Goal: Task Accomplishment & Management: Use online tool/utility

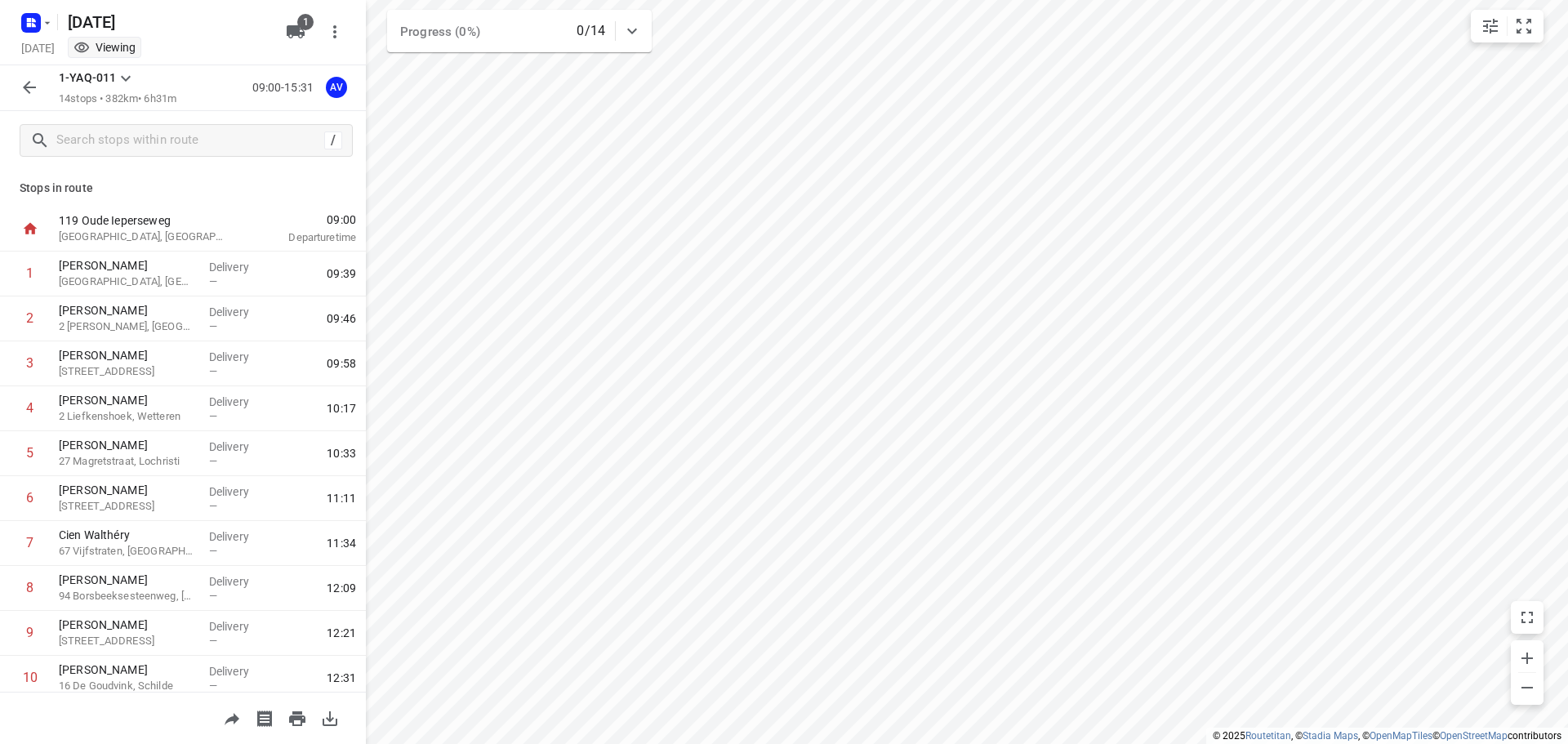
click at [41, 19] on icon "button" at bounding box center [48, 23] width 13 height 13
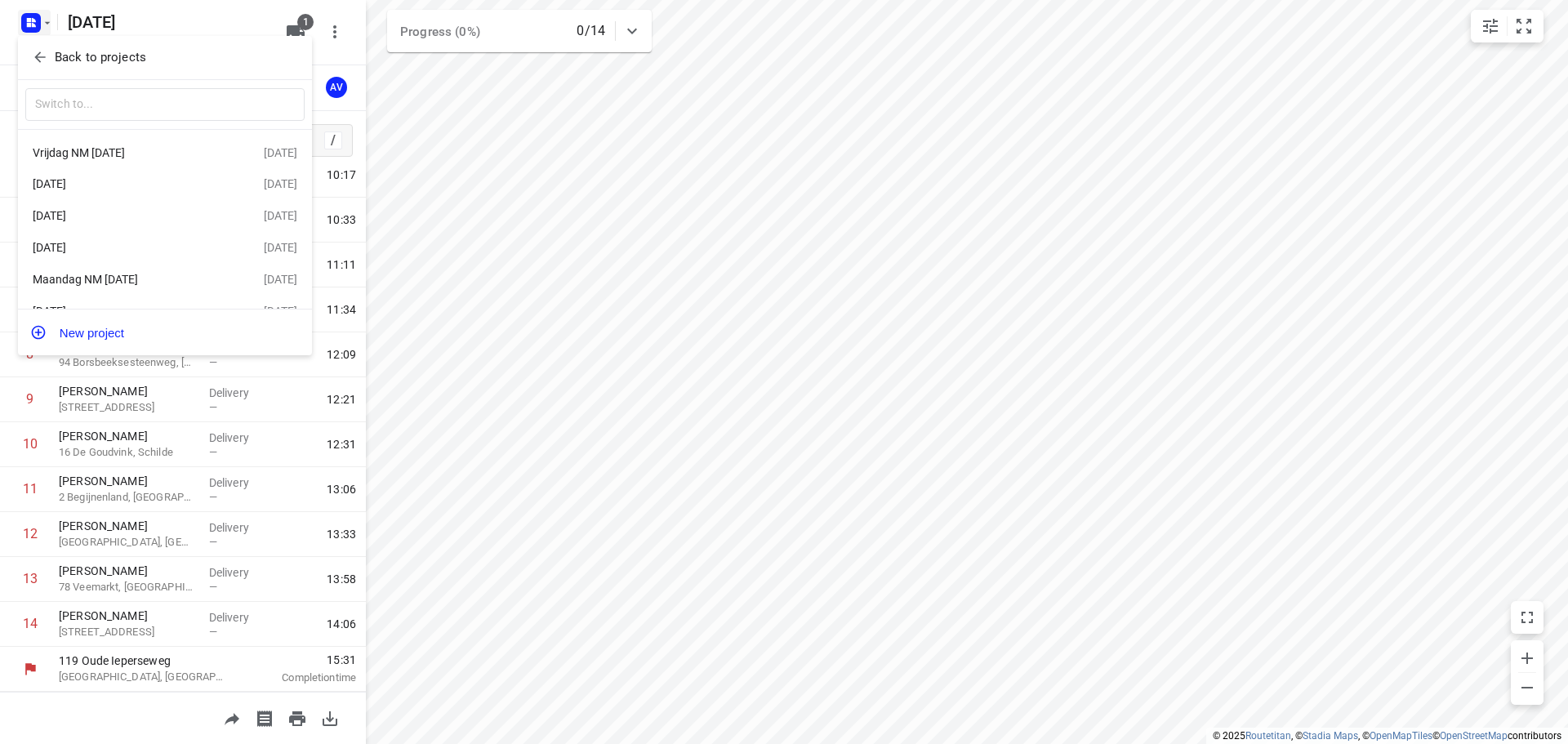
click at [164, 277] on div "Maandag NM [DATE]" at bounding box center [126, 280] width 188 height 13
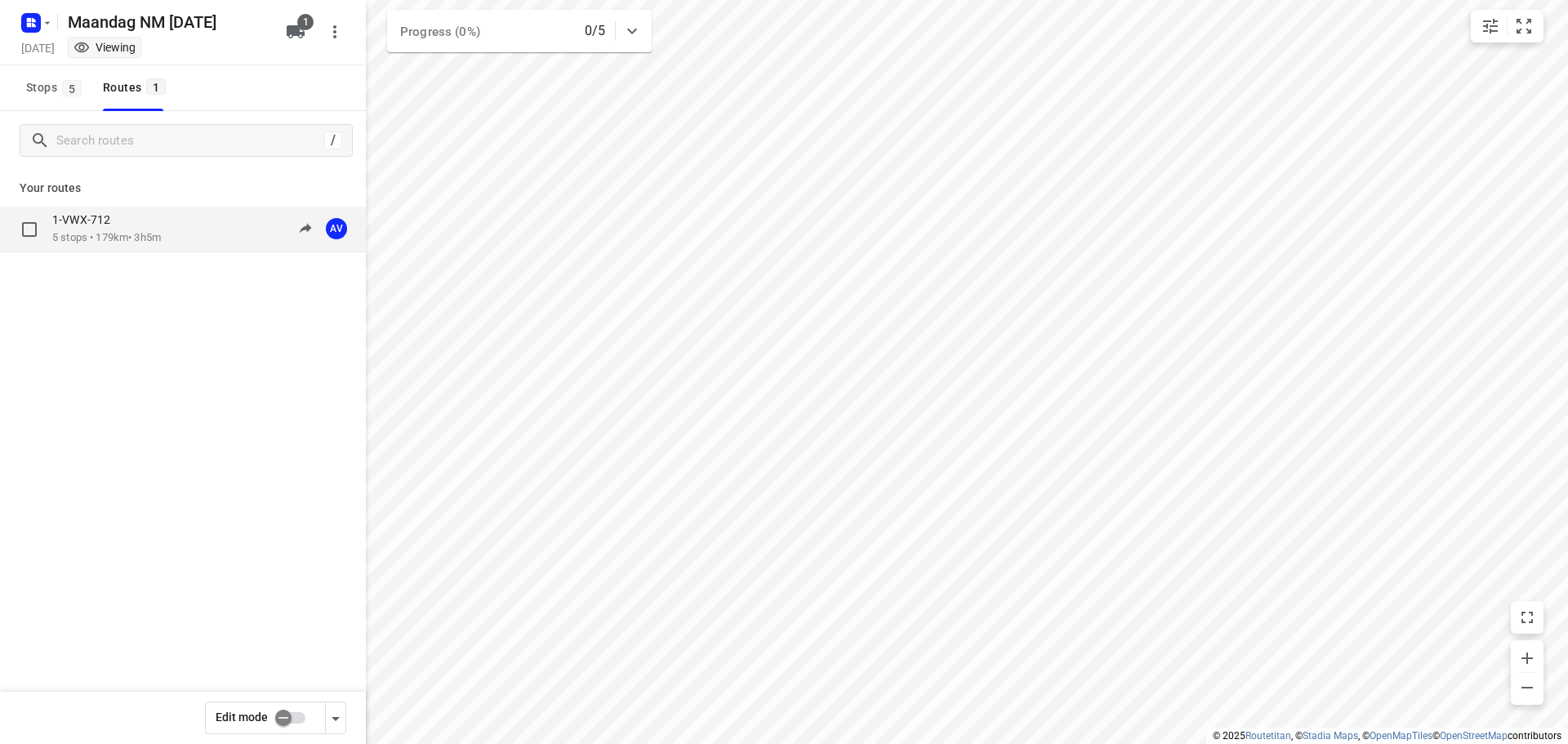
click at [179, 228] on div "1-VWX-712 5 stops • 179km • 3h5m 13:00-16:05 AV" at bounding box center [209, 229] width 313 height 34
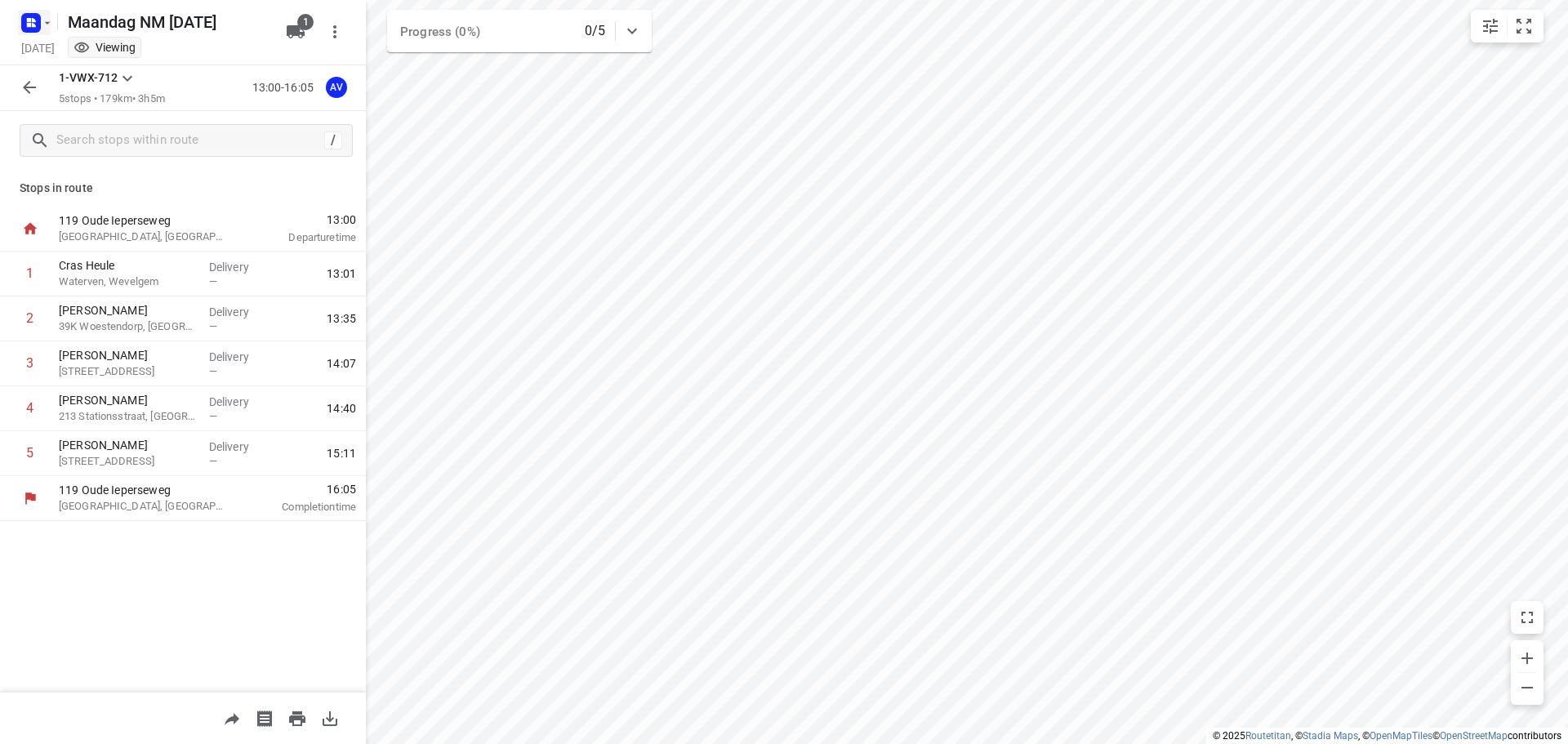
click at [34, 22] on rect "button" at bounding box center [31, 23] width 19 height 19
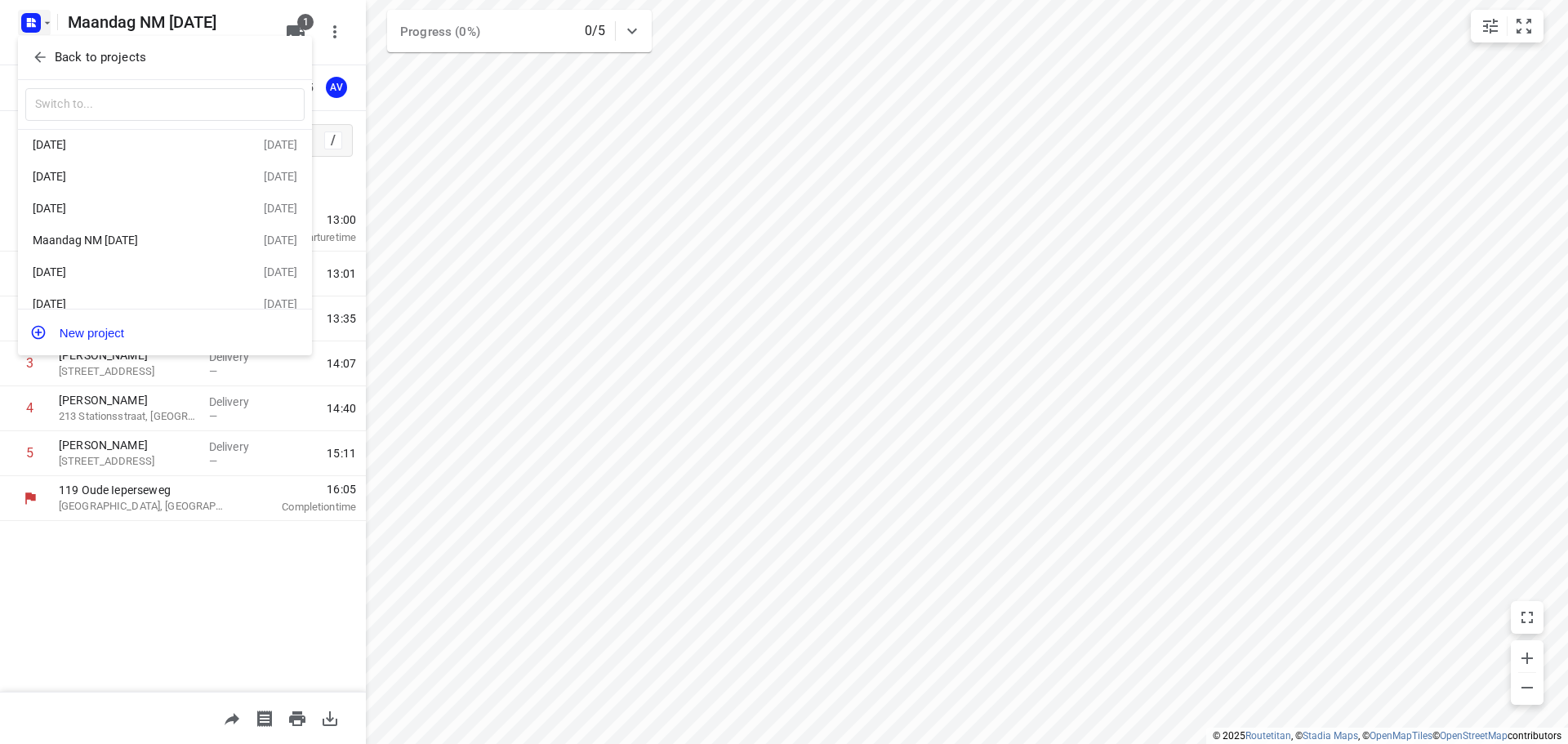
scroll to position [62, 0]
click at [161, 254] on div "[DATE]" at bounding box center [126, 255] width 188 height 13
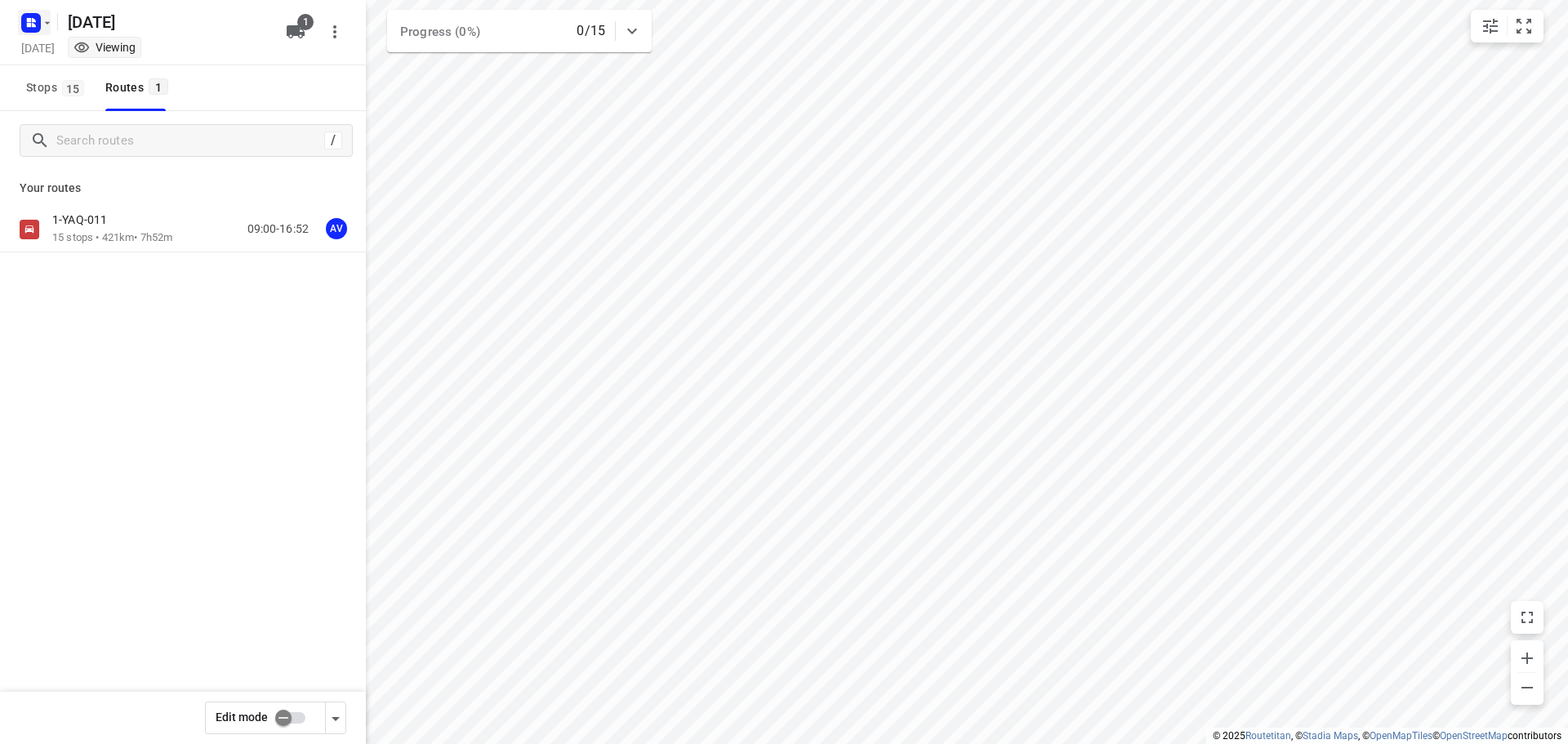
click at [41, 23] on icon "button" at bounding box center [48, 23] width 13 height 13
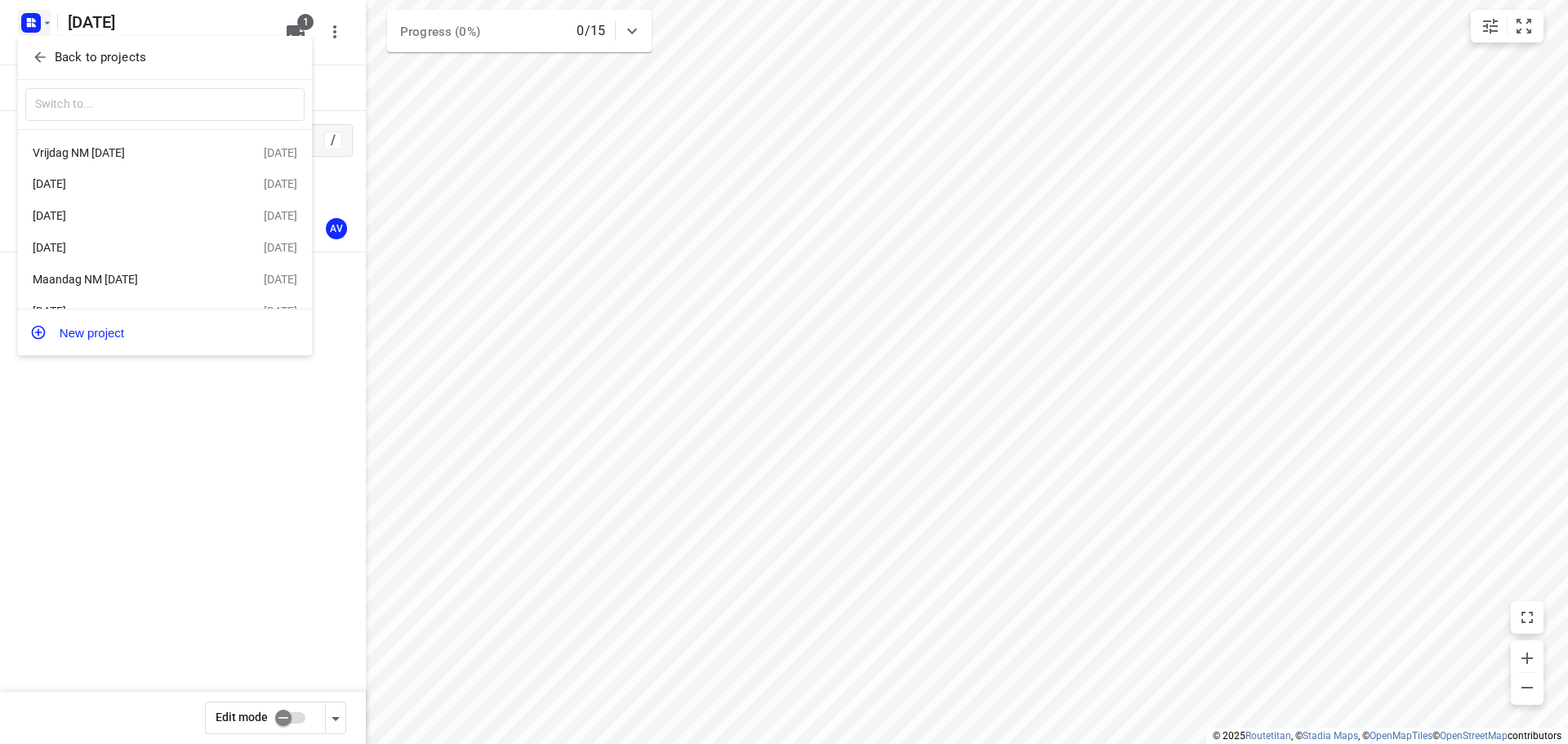
click at [178, 252] on div "[DATE]" at bounding box center [126, 248] width 188 height 13
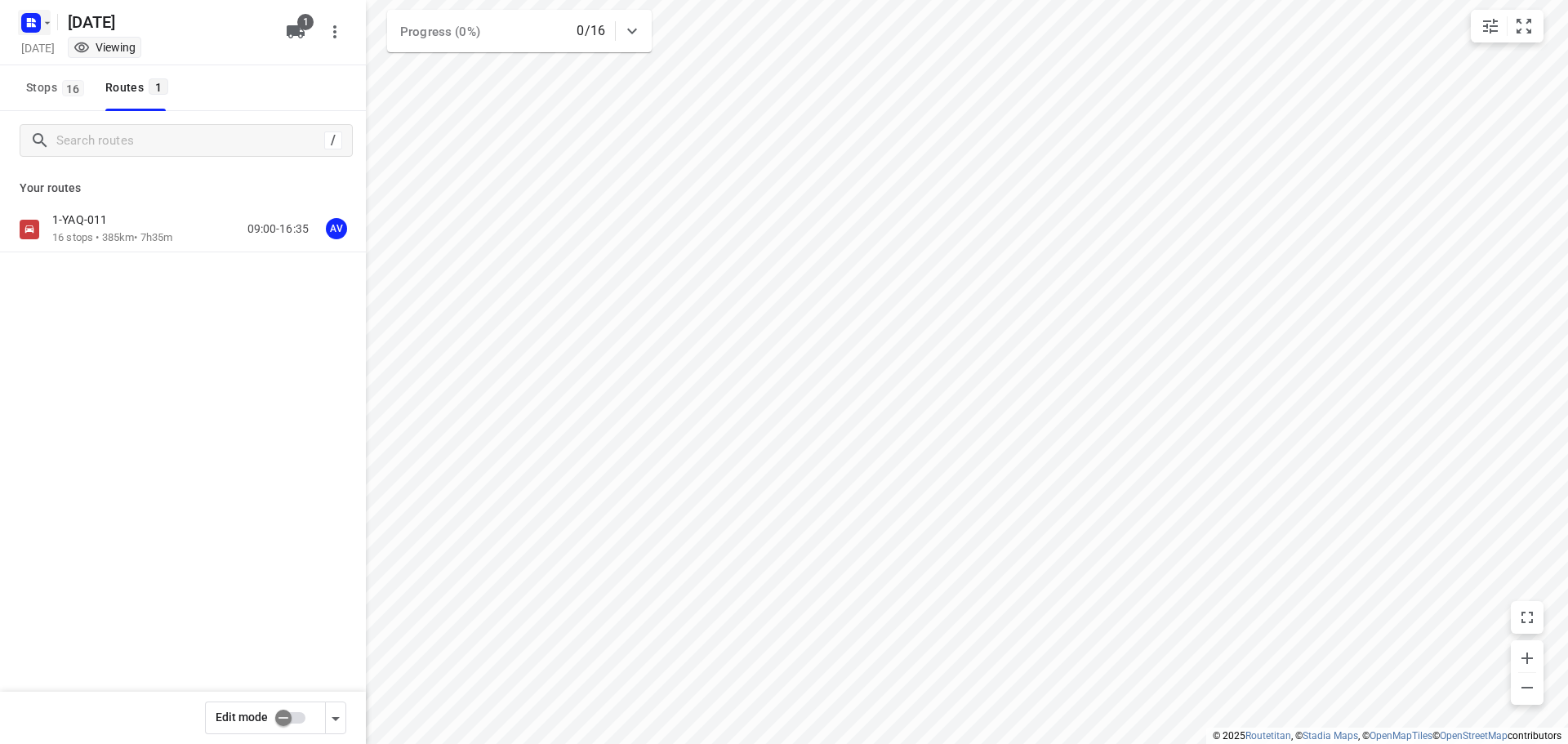
click at [37, 23] on rect "button" at bounding box center [31, 23] width 19 height 19
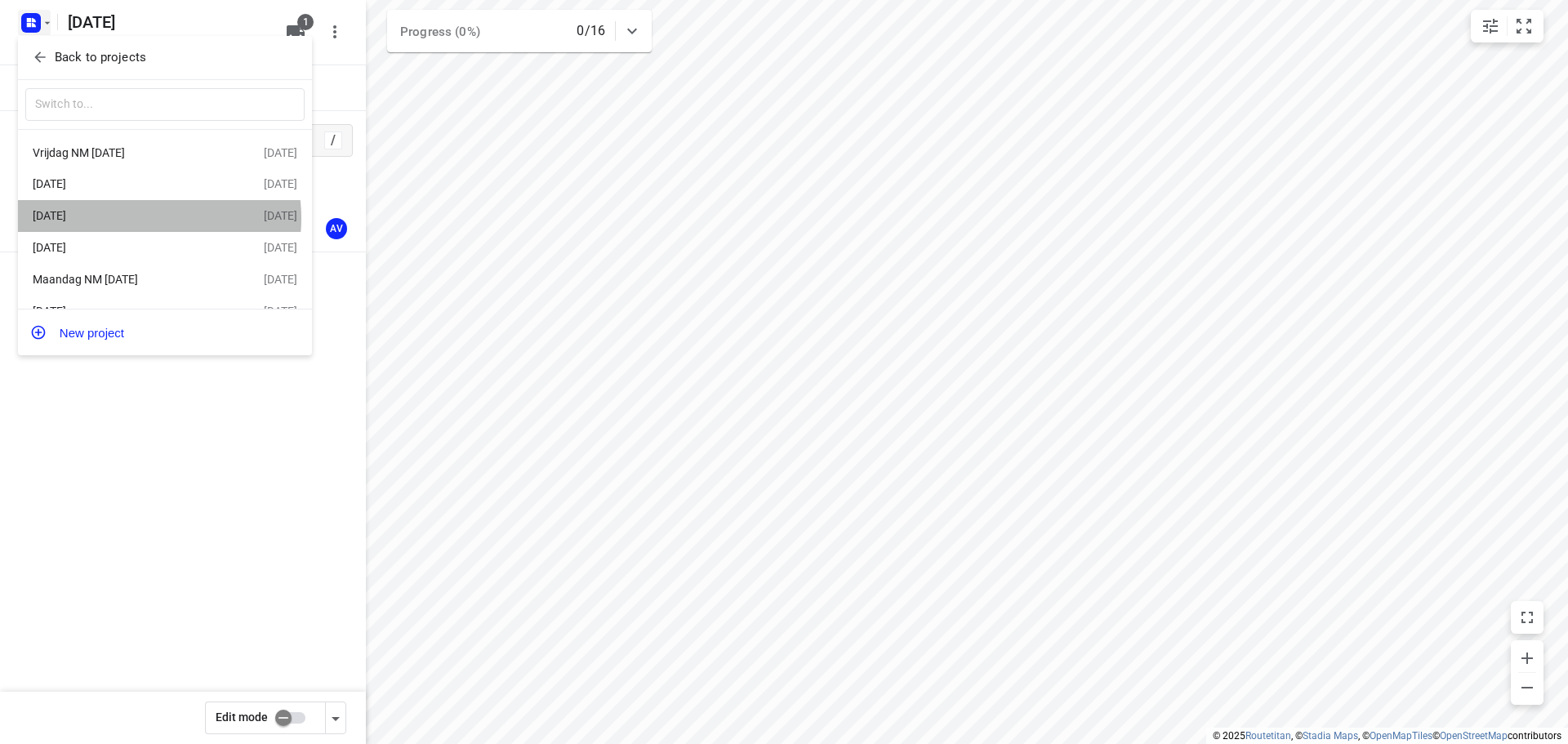
click at [142, 220] on div "[DATE]" at bounding box center [126, 215] width 188 height 13
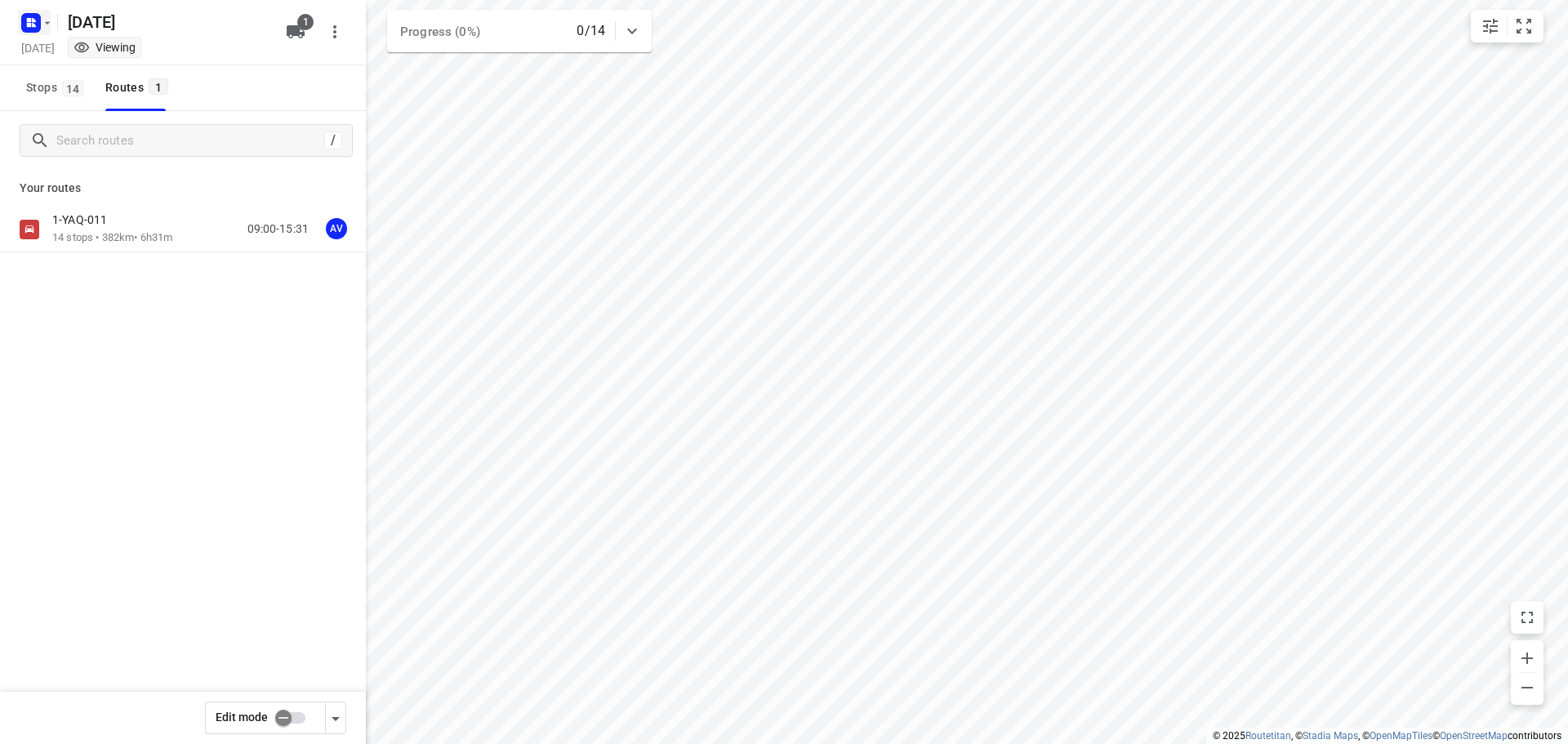
click at [40, 18] on rect "button" at bounding box center [31, 23] width 19 height 19
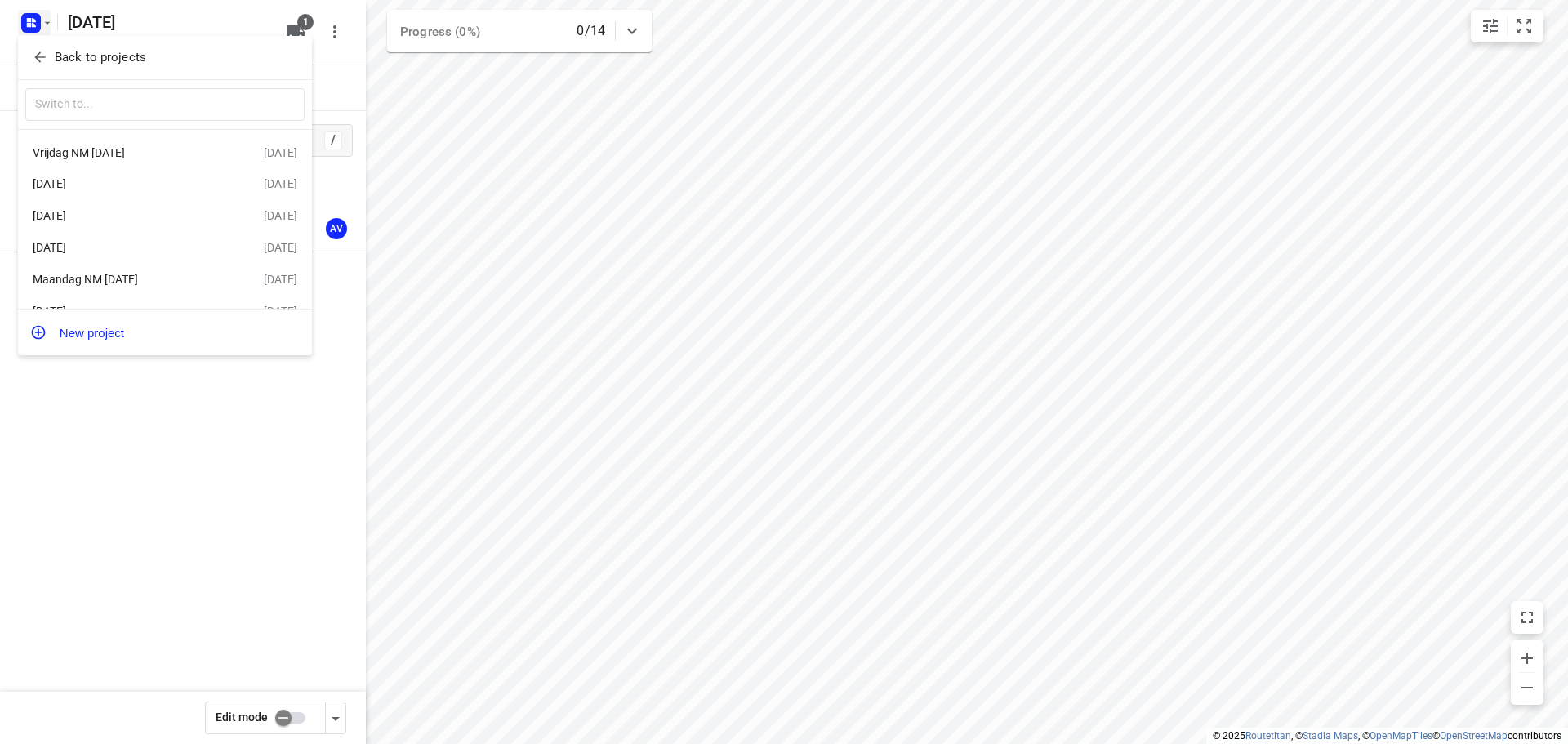
click at [151, 182] on div "[DATE]" at bounding box center [126, 184] width 188 height 13
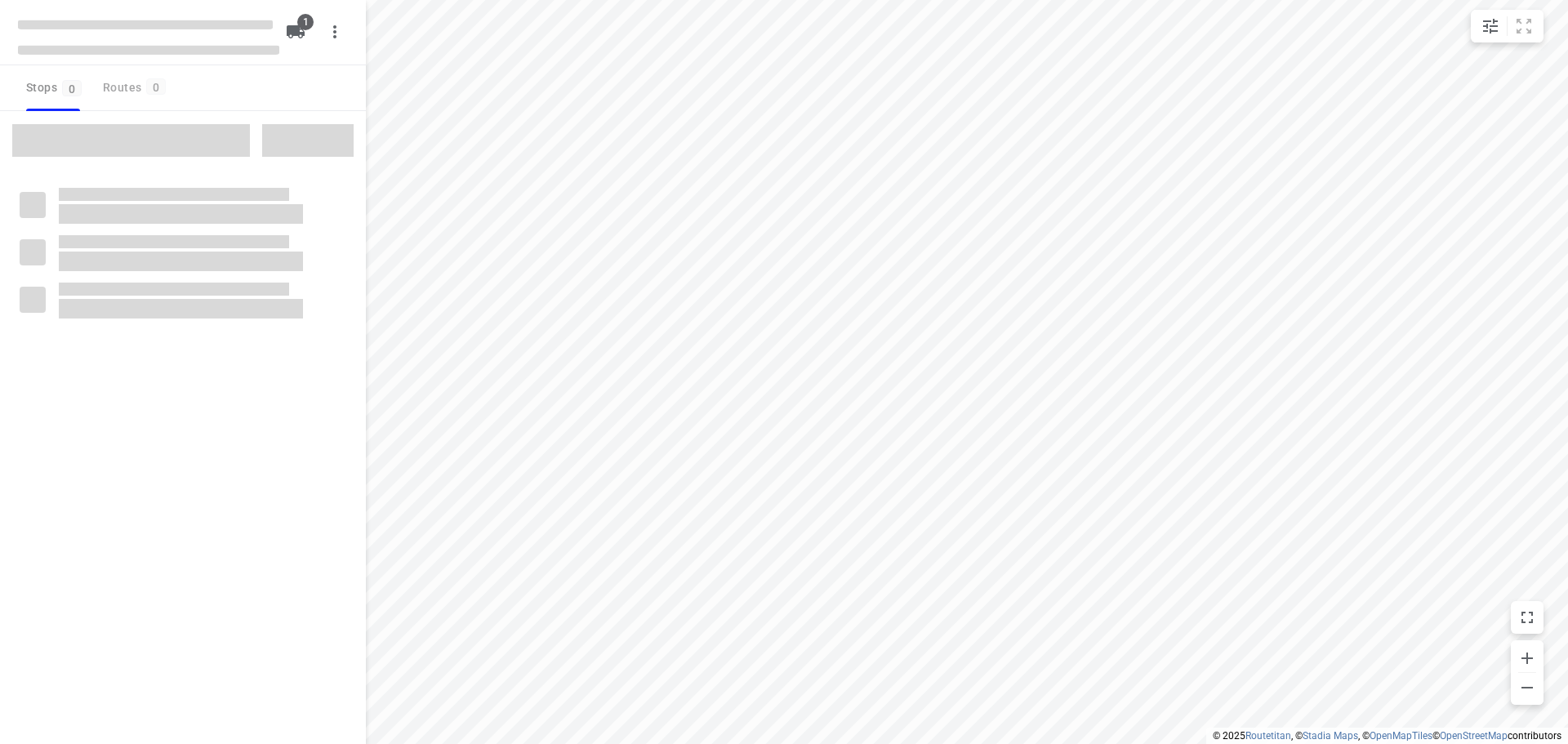
type input "distance"
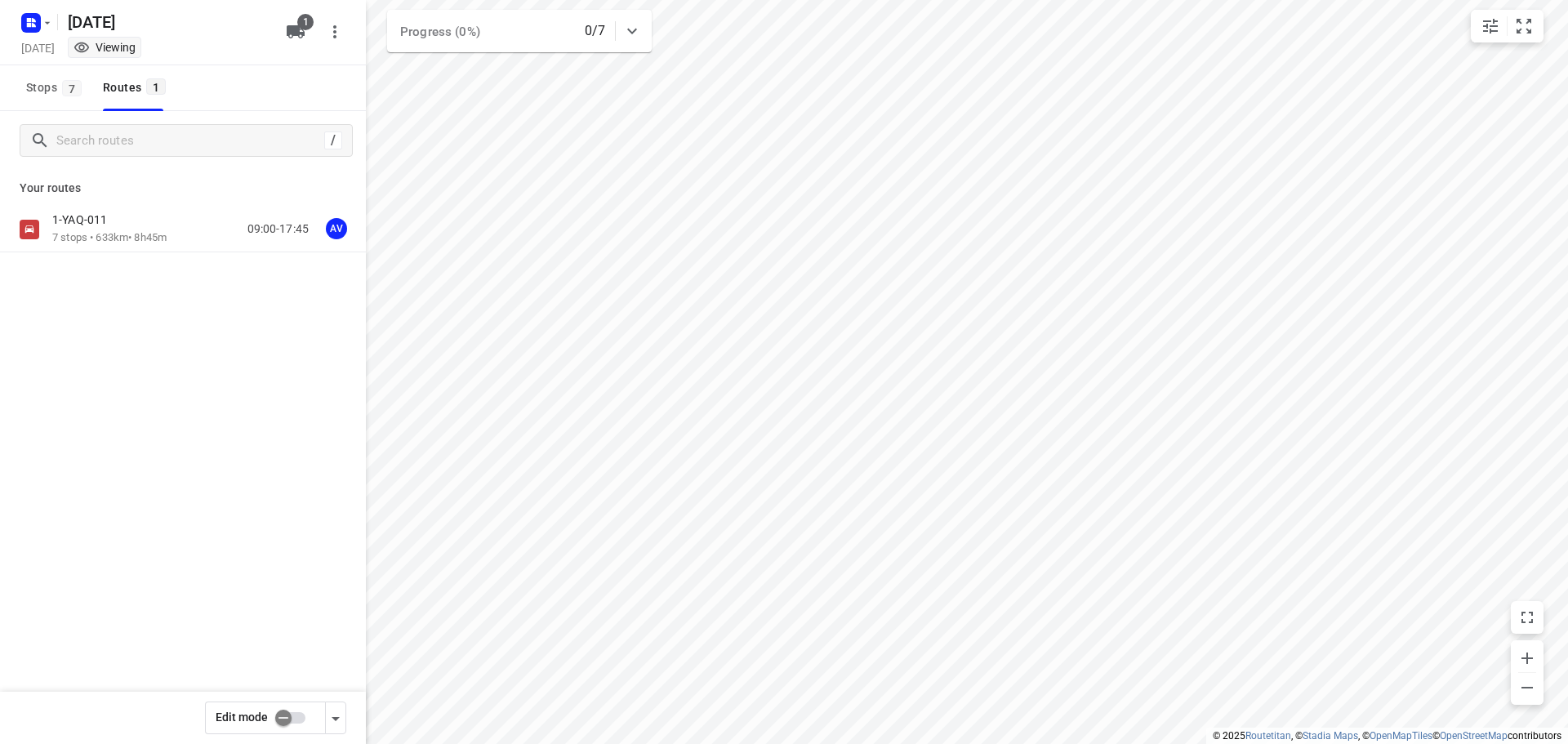
click at [297, 716] on input "checkbox" at bounding box center [283, 717] width 93 height 31
checkbox input "true"
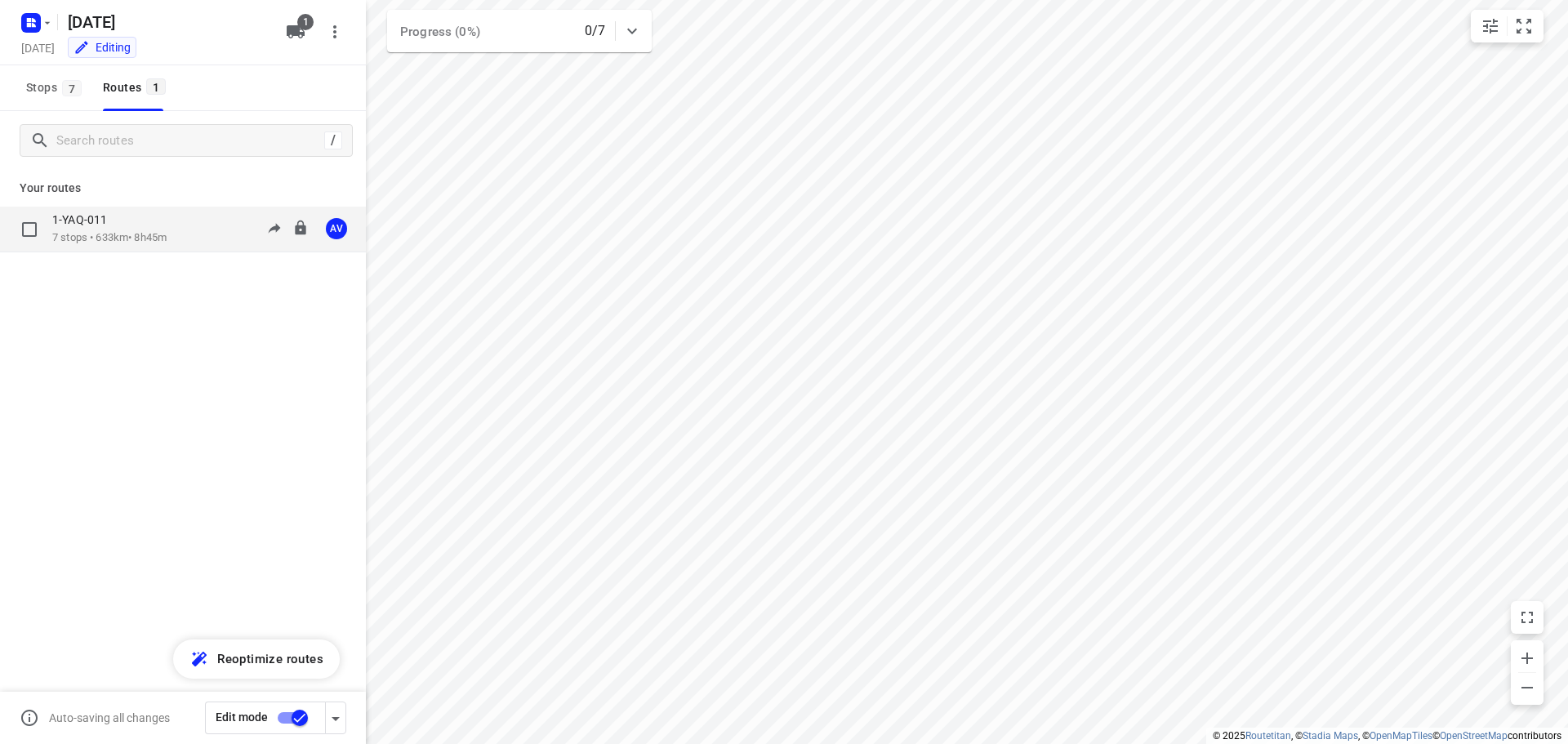
click at [183, 230] on div "1-YAQ-011 7 stops • 633km • 8h45m 09:00-17:45 AV" at bounding box center [209, 229] width 313 height 34
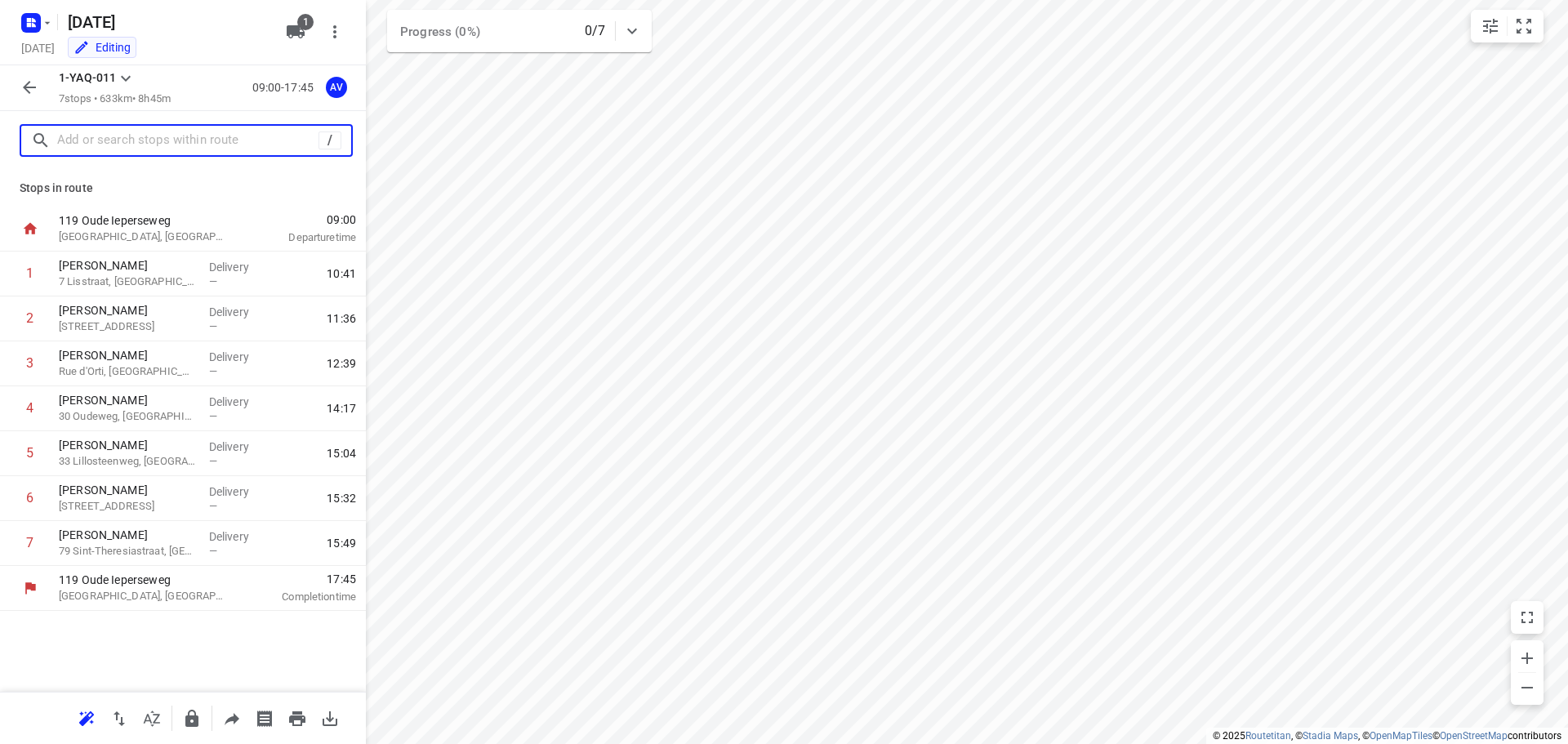
click at [182, 142] on input "text" at bounding box center [188, 141] width 261 height 25
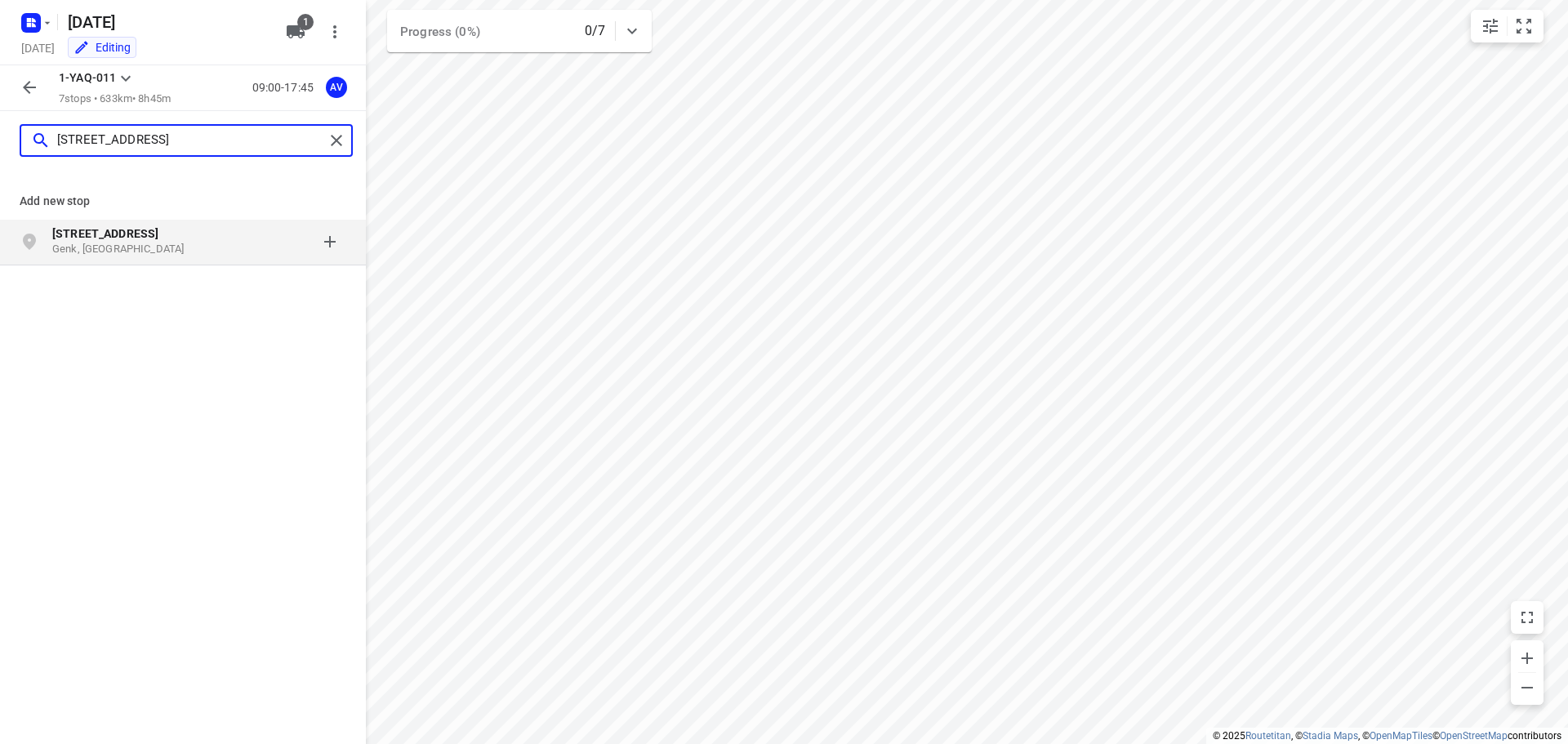
type input "[STREET_ADDRESS]"
click at [177, 247] on p "Genk, [GEOGRAPHIC_DATA]" at bounding box center [127, 249] width 150 height 15
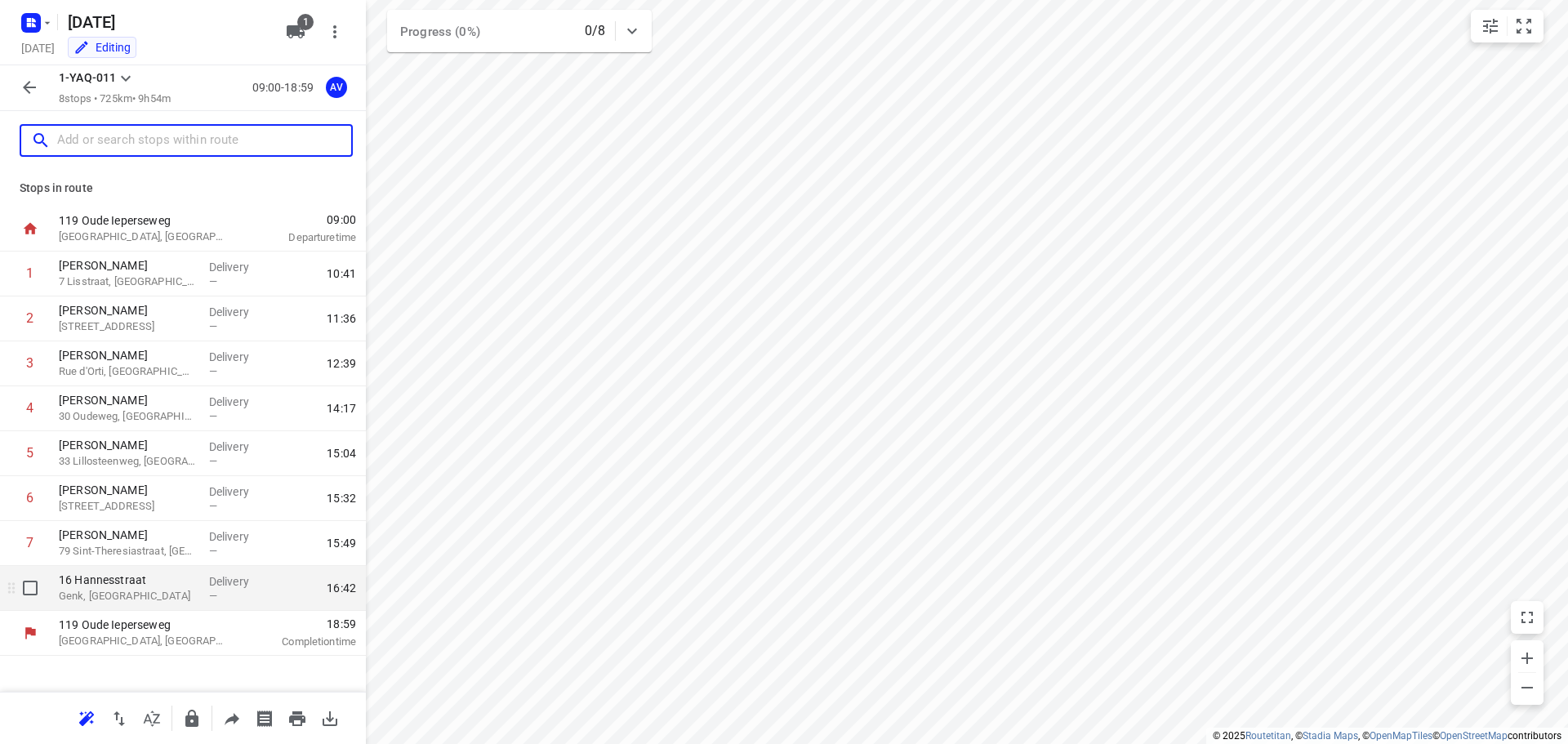
click at [165, 593] on p "Genk, [GEOGRAPHIC_DATA]" at bounding box center [126, 596] width 137 height 16
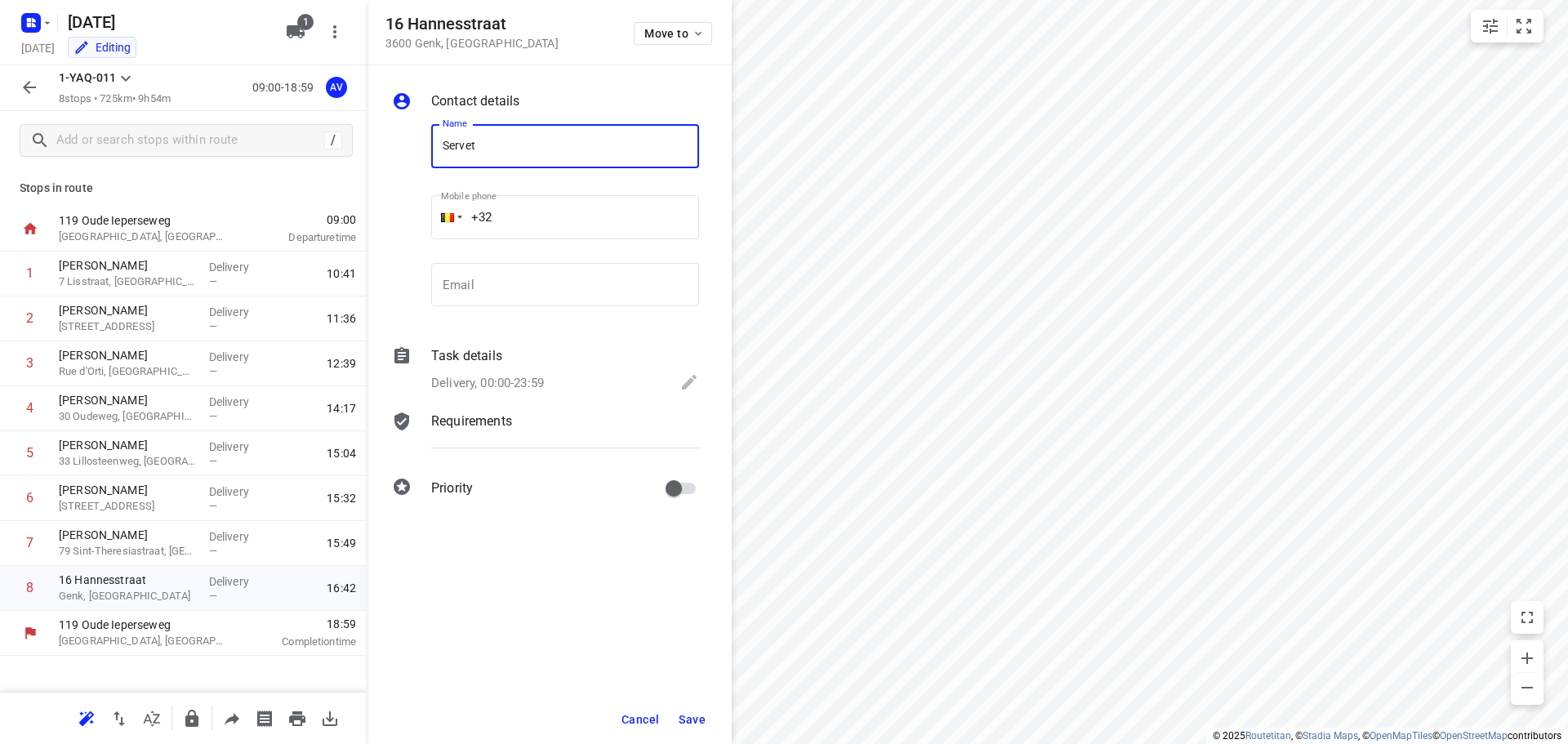
type input "Servet Akgun"
click at [557, 216] on input "+32" at bounding box center [565, 217] width 268 height 44
type input "[PHONE_NUMBER]"
click at [534, 383] on p "Delivery, 00:00-23:59" at bounding box center [488, 384] width 113 height 19
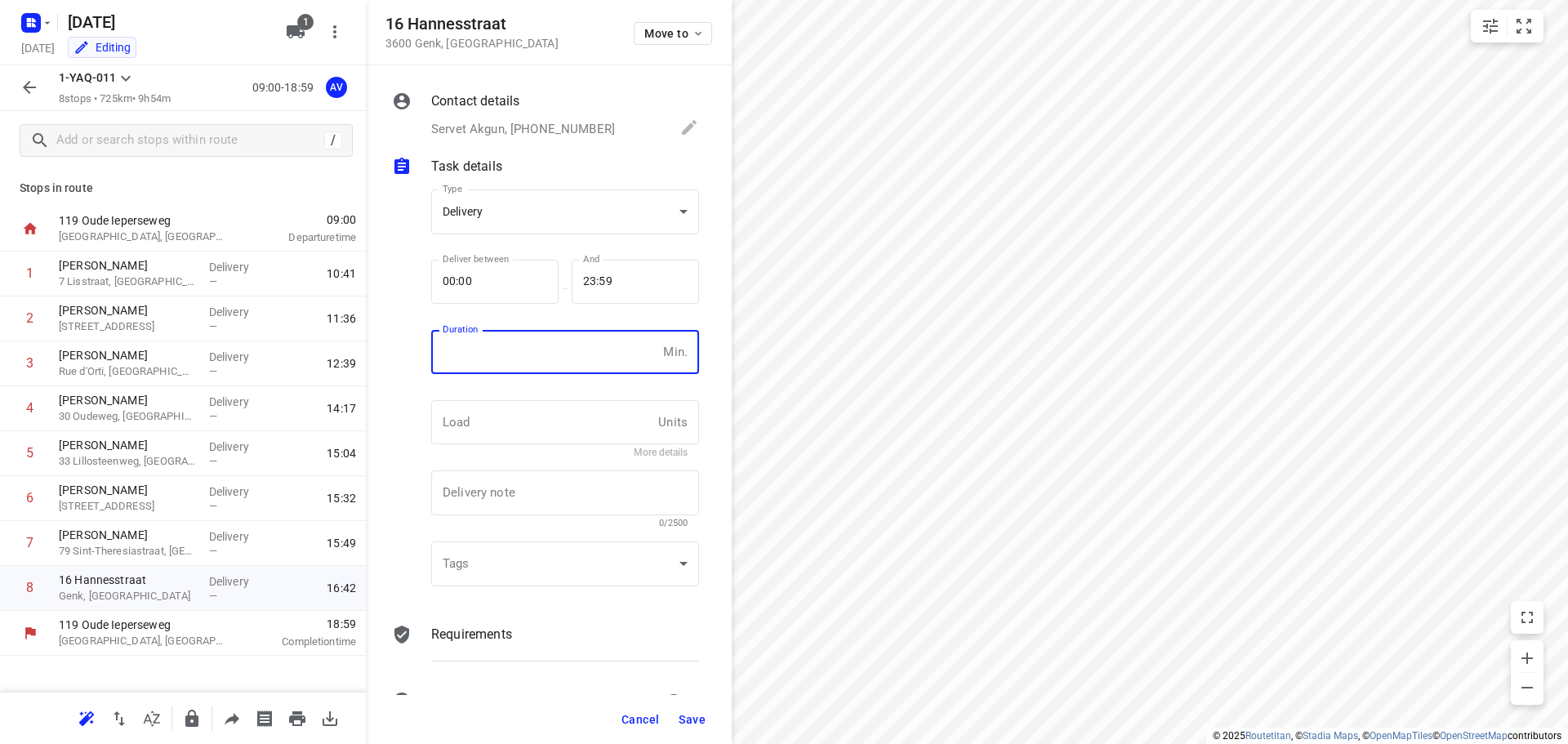
click at [540, 366] on input "number" at bounding box center [543, 351] width 225 height 44
type input "1"
click at [696, 714] on span "Save" at bounding box center [693, 719] width 27 height 13
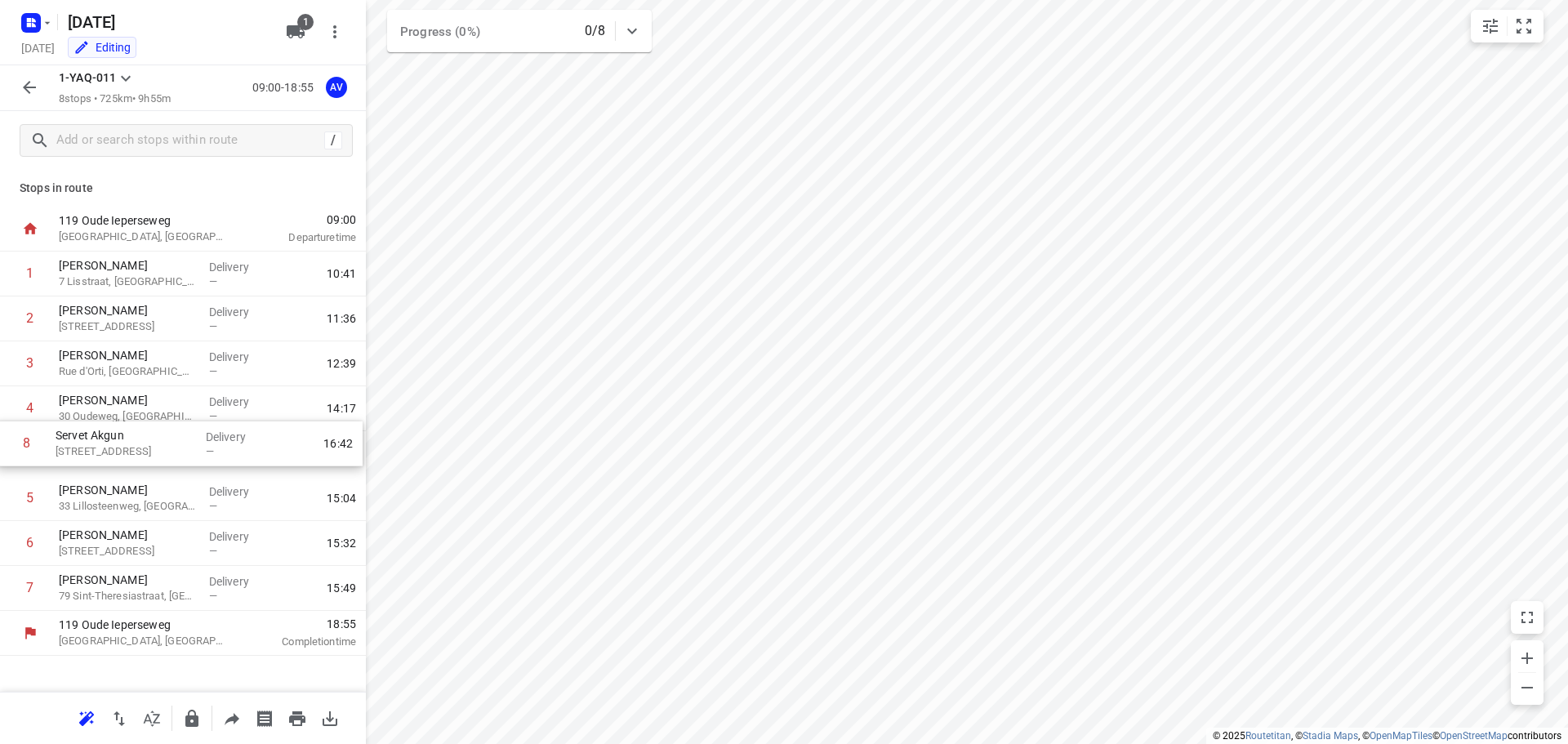
drag, startPoint x: 4, startPoint y: 591, endPoint x: 1, endPoint y: 442, distance: 149.0
click at [1, 442] on div "1 [PERSON_NAME] 7 Lisstraat, [GEOGRAPHIC_DATA] Delivery — 10:41 2 [PERSON_NAME]…" at bounding box center [183, 431] width 366 height 359
click at [31, 84] on icon "button" at bounding box center [29, 87] width 19 height 19
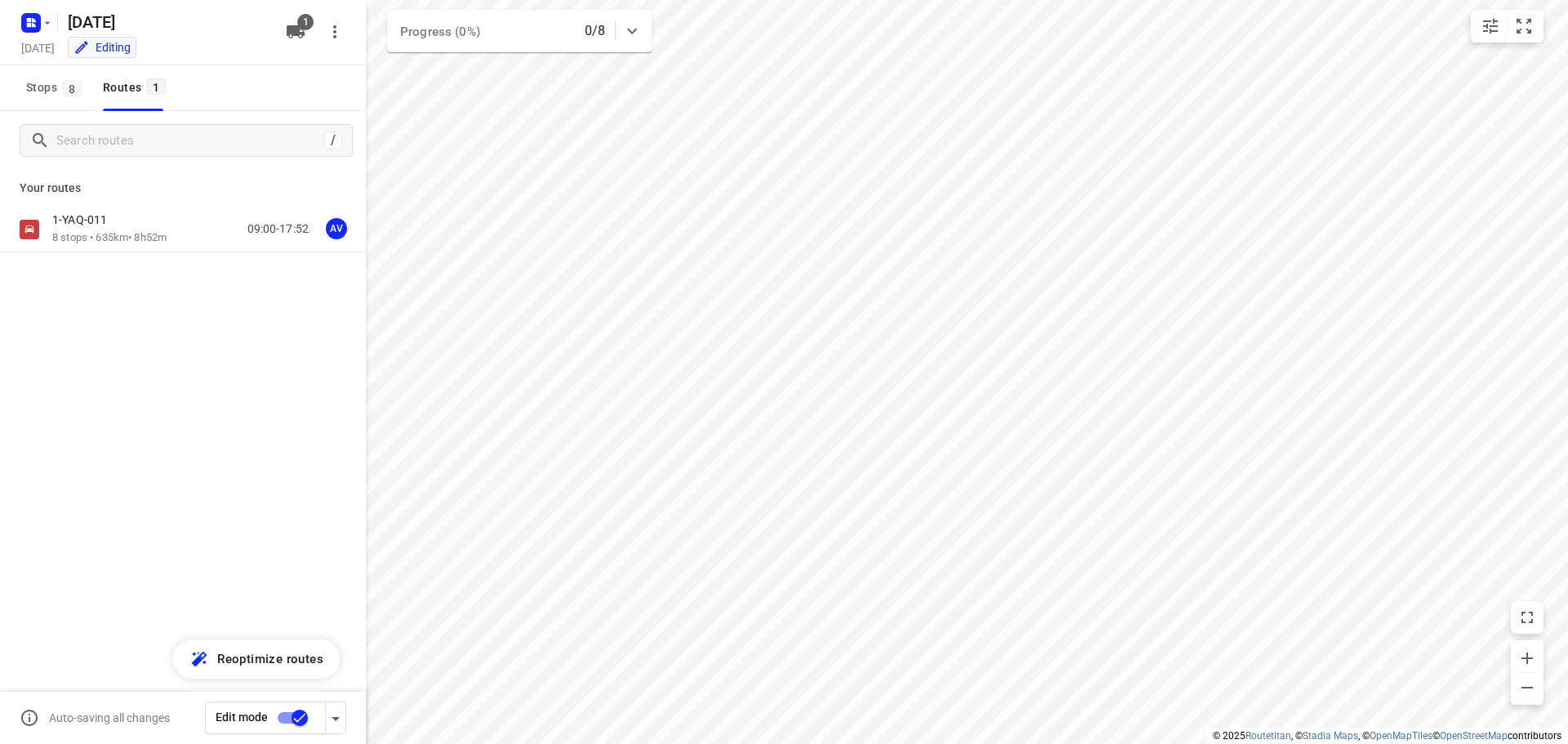
click at [285, 715] on input "checkbox" at bounding box center [299, 717] width 93 height 31
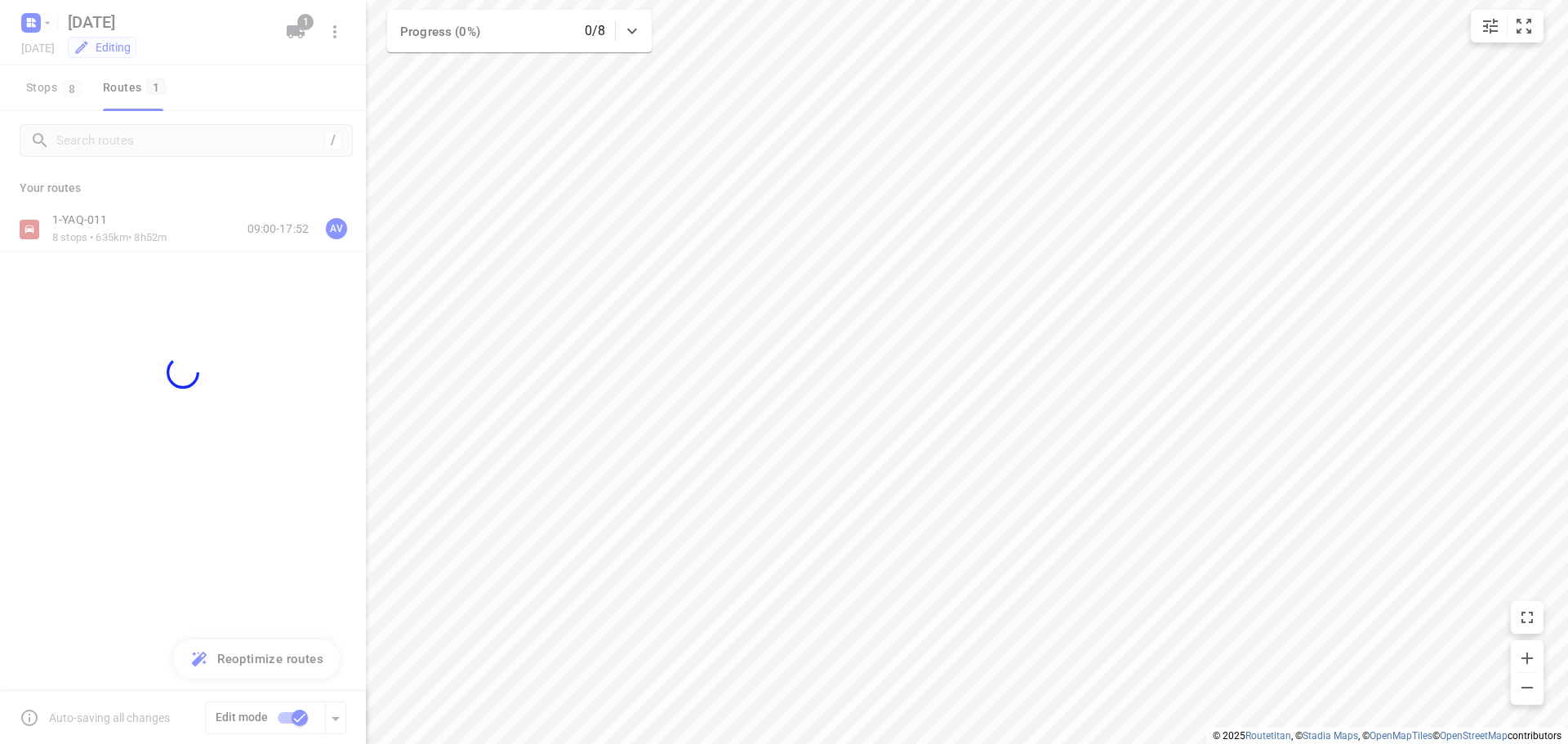
checkbox input "false"
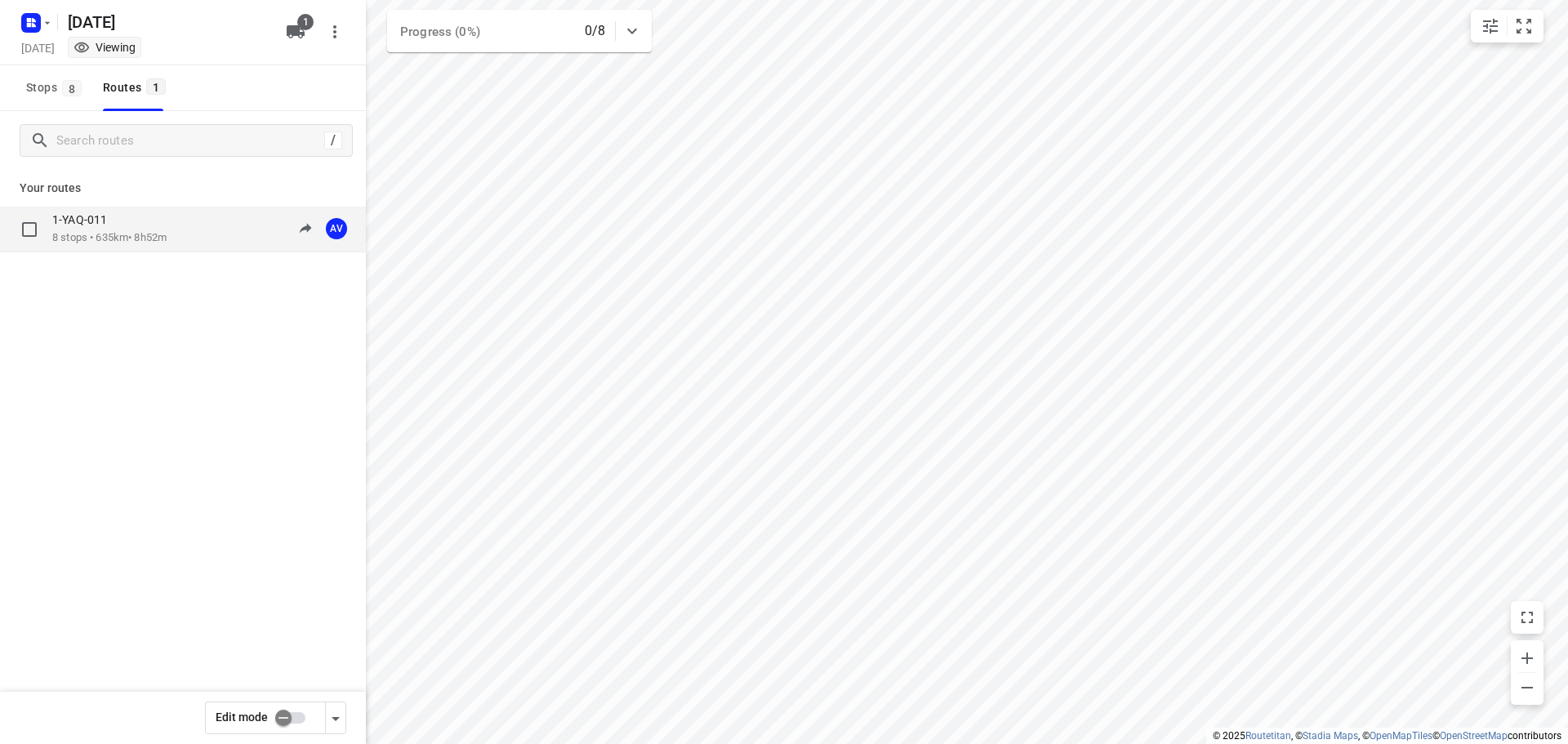
click at [195, 230] on div "1-YAQ-011 8 stops • 635km • 8h52m 09:00-17:52 AV" at bounding box center [209, 229] width 313 height 34
